Goal: Information Seeking & Learning: Find specific page/section

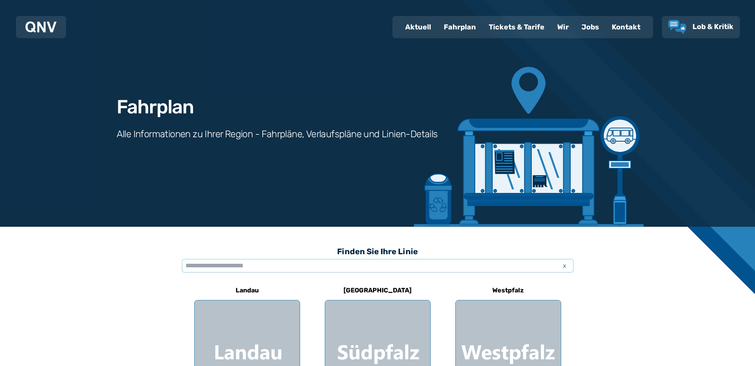
click at [623, 27] on div "Kontakt" at bounding box center [625, 27] width 41 height 21
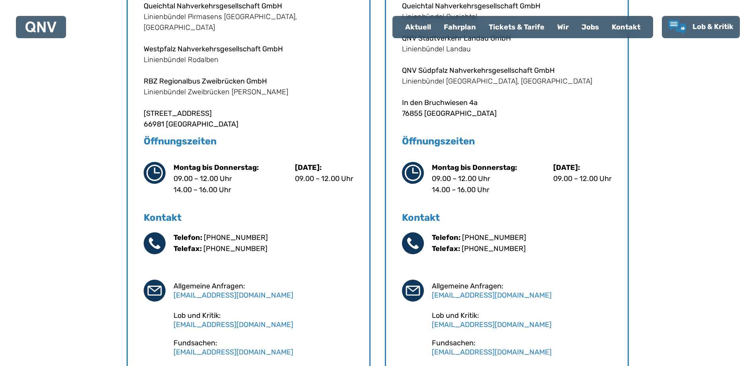
scroll to position [199, 0]
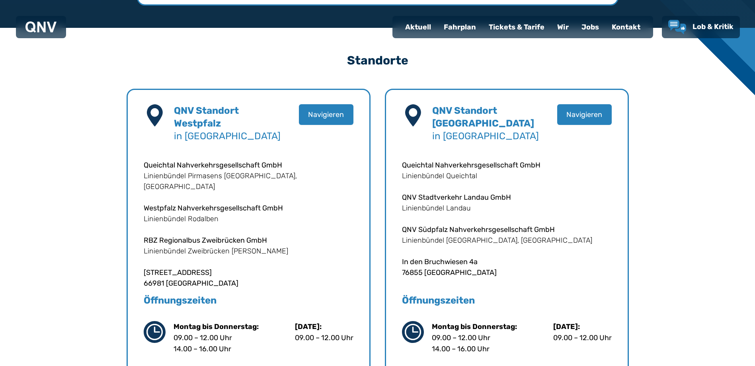
click at [467, 25] on div "Fahrplan" at bounding box center [459, 27] width 45 height 21
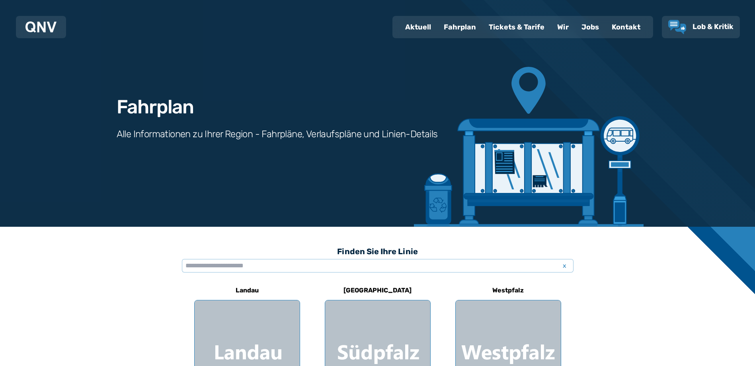
click at [513, 26] on div "Tickets & Tarife" at bounding box center [516, 27] width 68 height 21
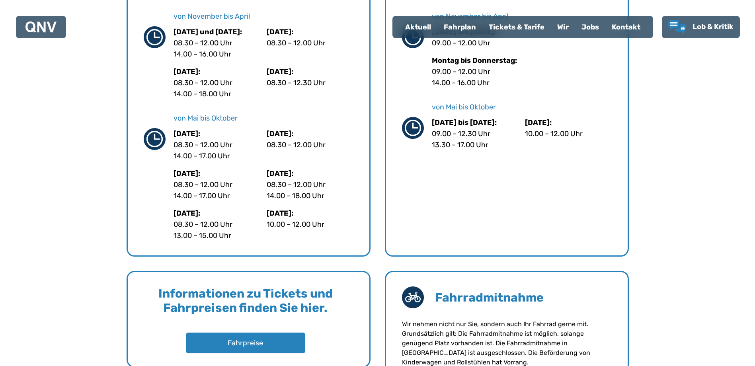
scroll to position [557, 0]
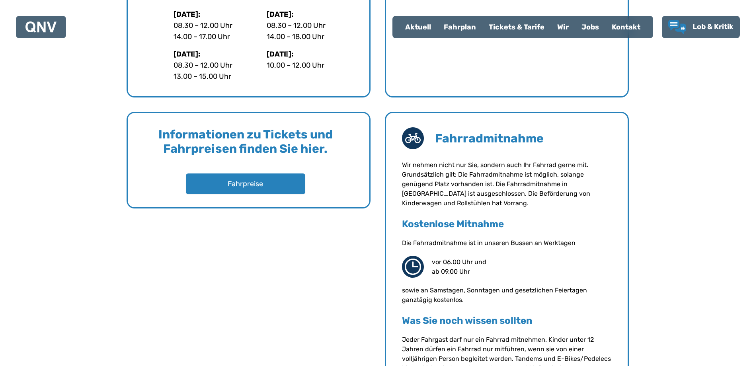
click at [280, 194] on div "Informationen zu Tickets und Fahrpreisen finden Sie hier. Fahrpreise" at bounding box center [248, 160] width 244 height 97
click at [281, 191] on button "Fahrpreise" at bounding box center [246, 183] width 122 height 21
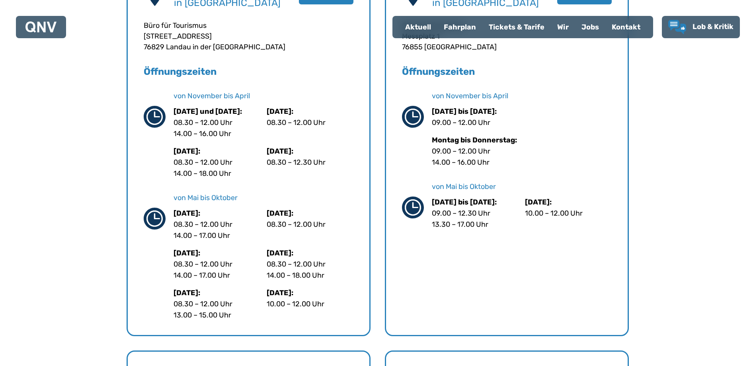
scroll to position [119, 0]
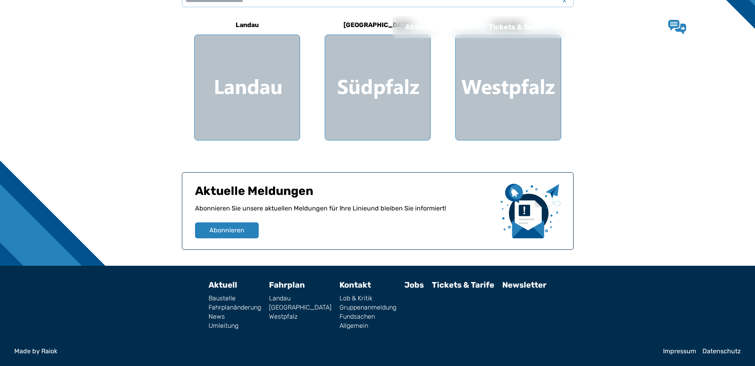
scroll to position [27, 0]
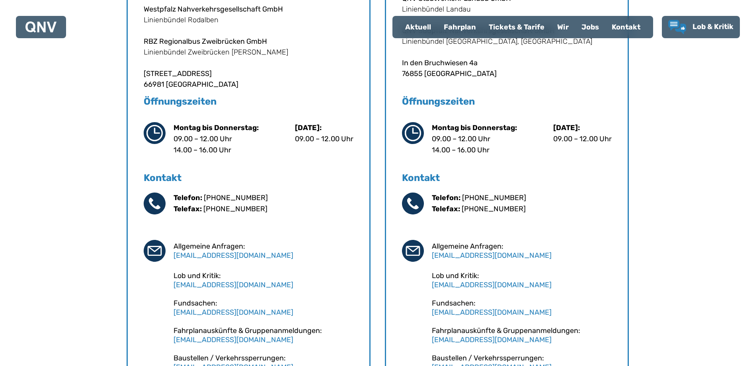
scroll to position [239, 0]
